Goal: Task Accomplishment & Management: Use online tool/utility

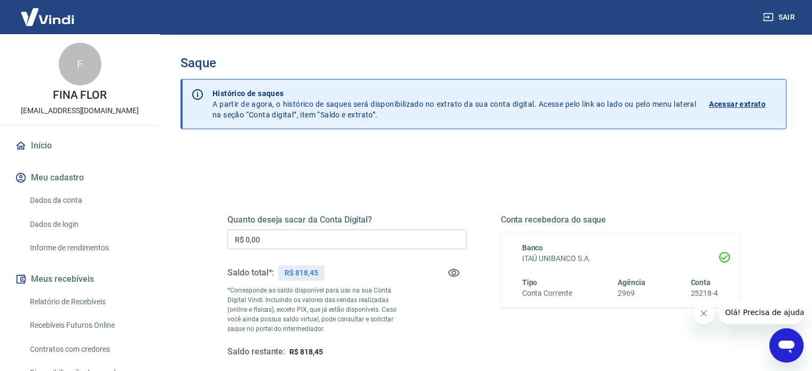
click at [272, 237] on input "R$ 0,00" at bounding box center [347, 240] width 239 height 20
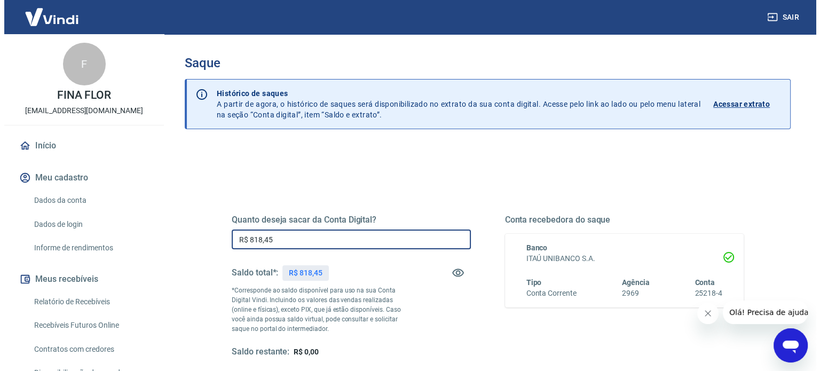
scroll to position [156, 0]
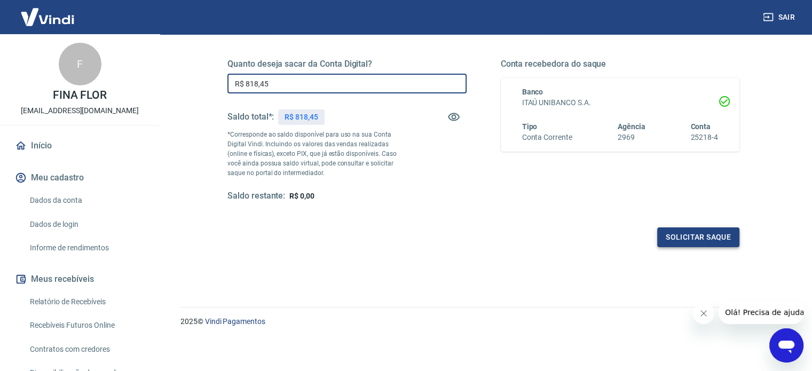
type input "R$ 818,45"
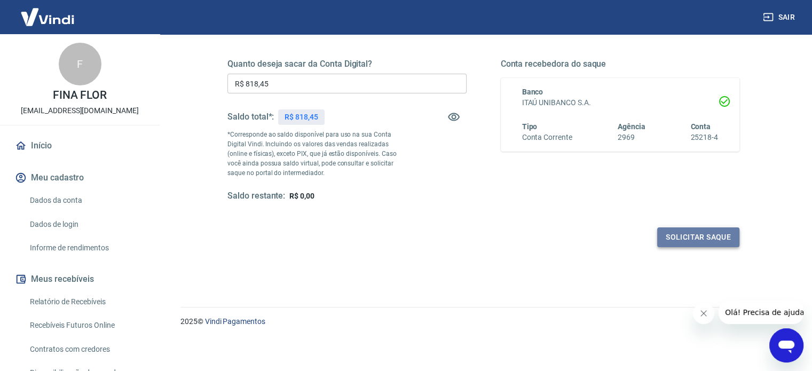
click at [694, 237] on button "Solicitar saque" at bounding box center [698, 238] width 82 height 20
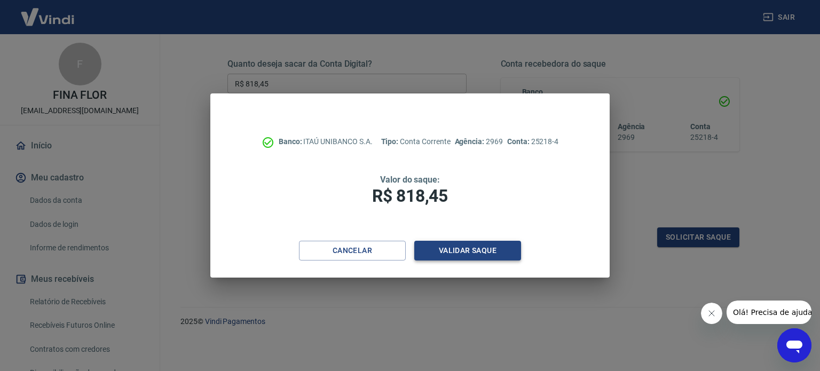
click at [436, 257] on button "Validar saque" at bounding box center [467, 251] width 107 height 20
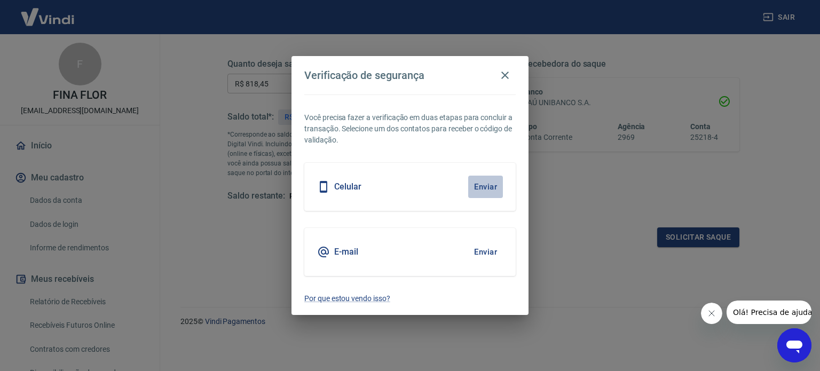
click at [484, 186] on button "Enviar" at bounding box center [485, 187] width 35 height 22
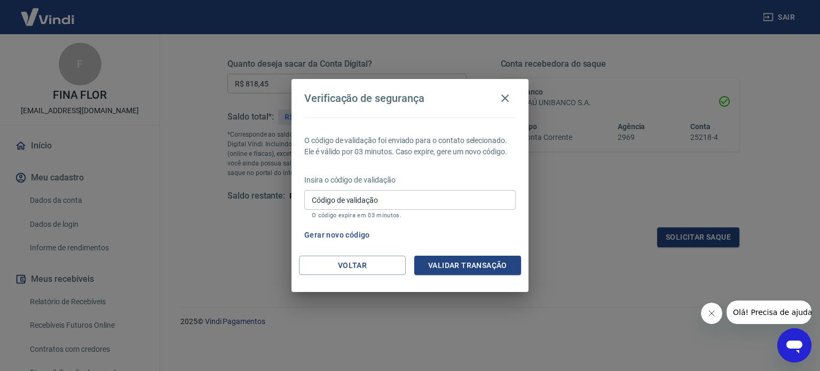
click at [393, 206] on input "Código de validação" at bounding box center [409, 200] width 211 height 20
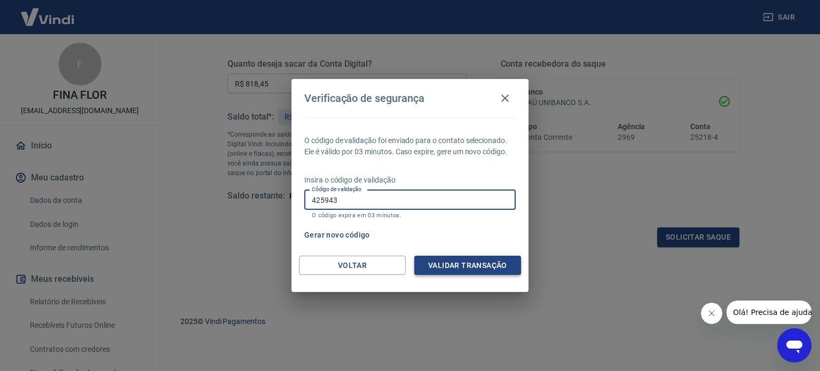
type input "425943"
click at [455, 260] on button "Validar transação" at bounding box center [467, 266] width 107 height 20
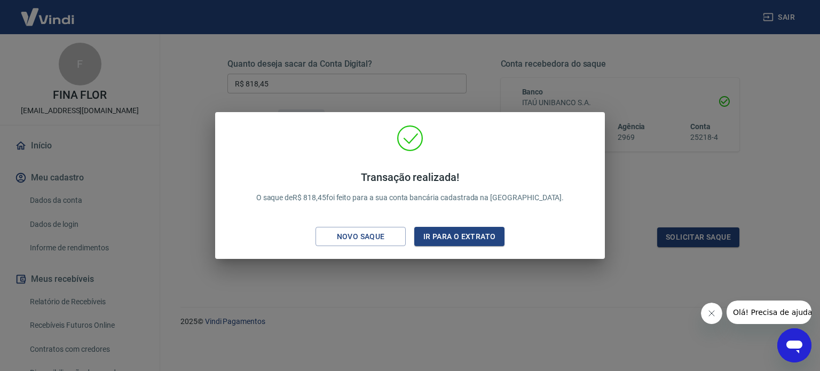
click at [633, 175] on div "Transação realizada! O saque de R$ 818,45 foi feito para a sua conta bancária c…" at bounding box center [410, 185] width 820 height 371
